Goal: Task Accomplishment & Management: Use online tool/utility

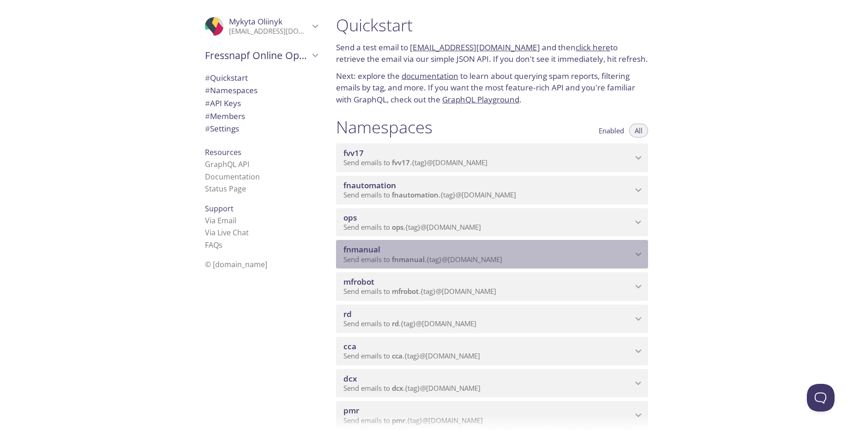
click at [576, 254] on span "fnmanual" at bounding box center [487, 249] width 289 height 10
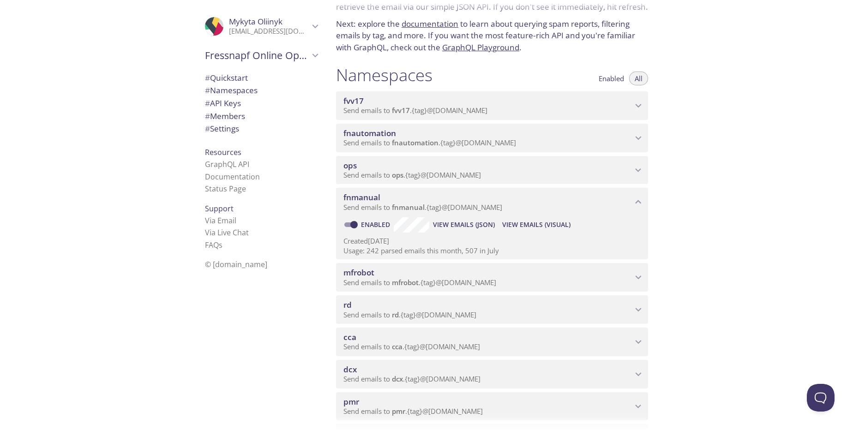
scroll to position [55, 0]
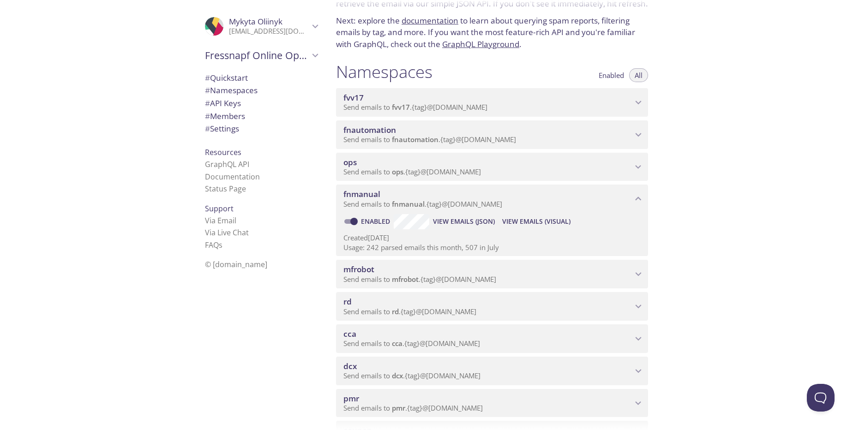
click at [539, 220] on span "View Emails (Visual)" at bounding box center [536, 221] width 68 height 11
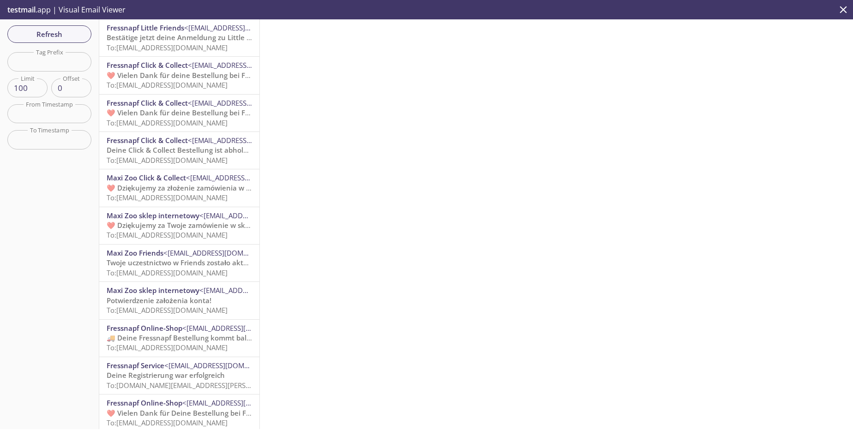
click at [207, 51] on span "To: [EMAIL_ADDRESS][DOMAIN_NAME]" at bounding box center [167, 47] width 121 height 9
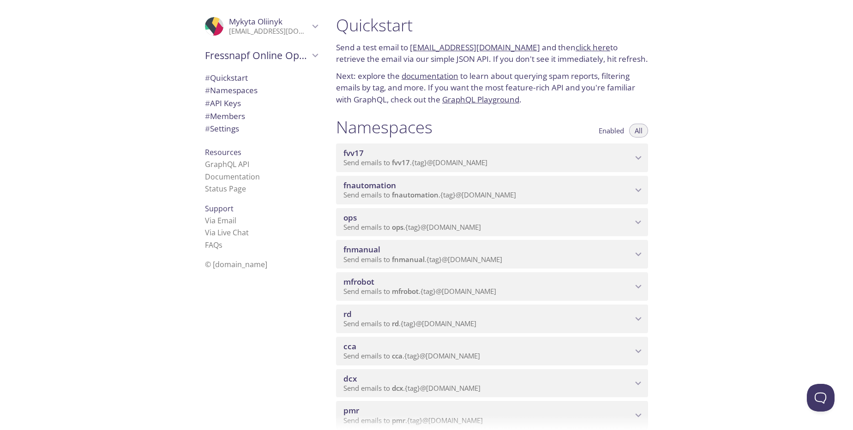
click at [617, 256] on p "Send emails to fnmanual . {tag} @inbox.testmail.app" at bounding box center [487, 259] width 289 height 9
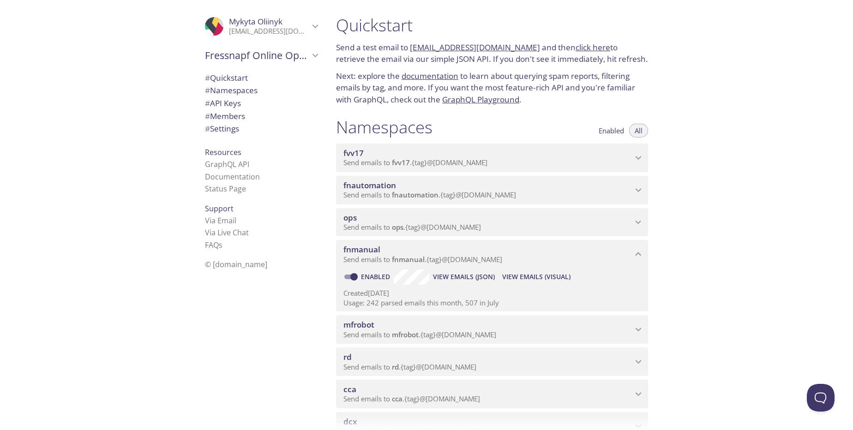
click at [530, 277] on span "View Emails (Visual)" at bounding box center [536, 276] width 68 height 11
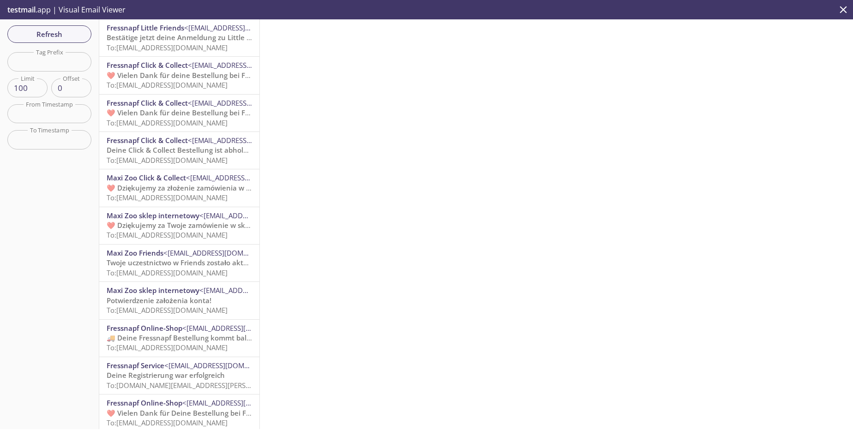
click at [187, 60] on div "Fressnapf Click & Collect <bestellung@service.fressnapf.de> ❤️ Vielen Dank für …" at bounding box center [179, 75] width 160 height 37
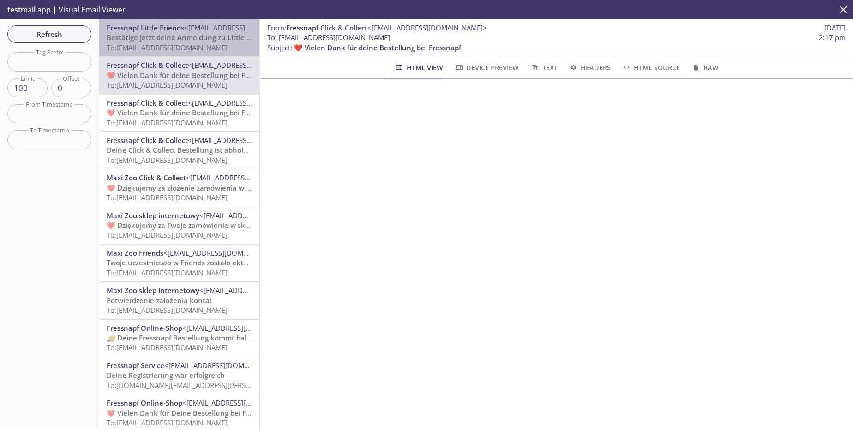
click at [189, 47] on span "To: [EMAIL_ADDRESS][DOMAIN_NAME]" at bounding box center [167, 47] width 121 height 9
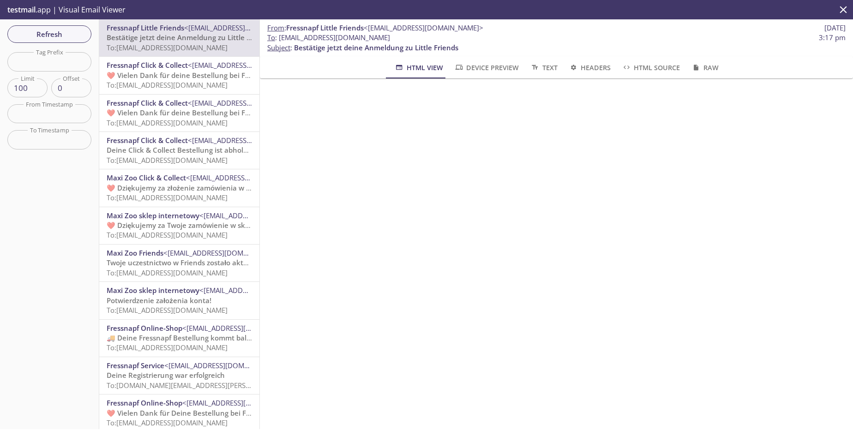
scroll to position [332, 0]
